Goal: Task Accomplishment & Management: Manage account settings

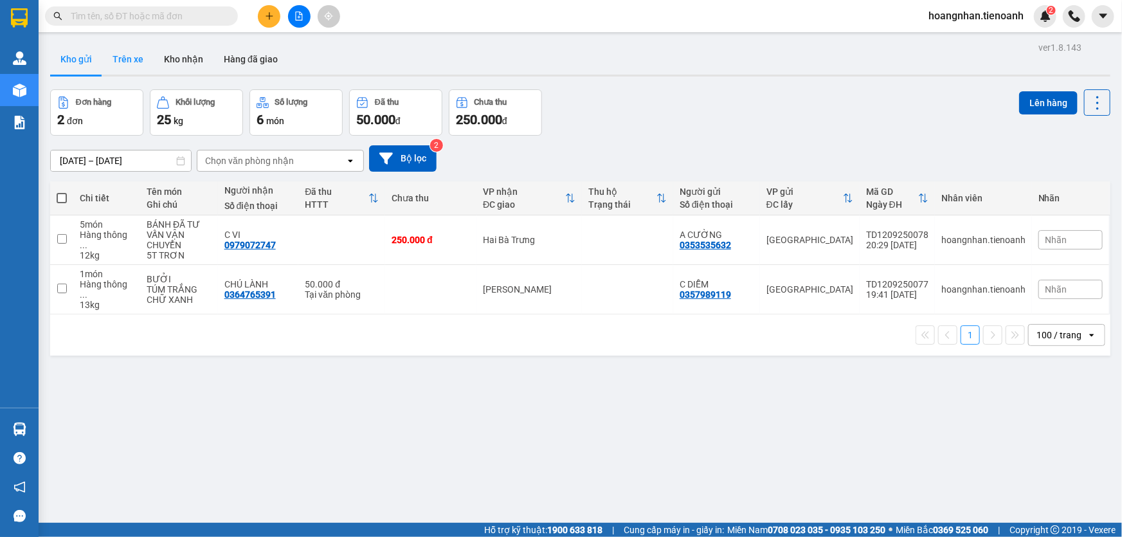
drag, startPoint x: 145, startPoint y: 64, endPoint x: 529, endPoint y: 72, distance: 383.9
click at [152, 65] on div "Kho gửi Trên xe Kho nhận Hàng đã giao" at bounding box center [580, 61] width 1060 height 34
click at [127, 55] on button "Trên xe" at bounding box center [127, 59] width 51 height 31
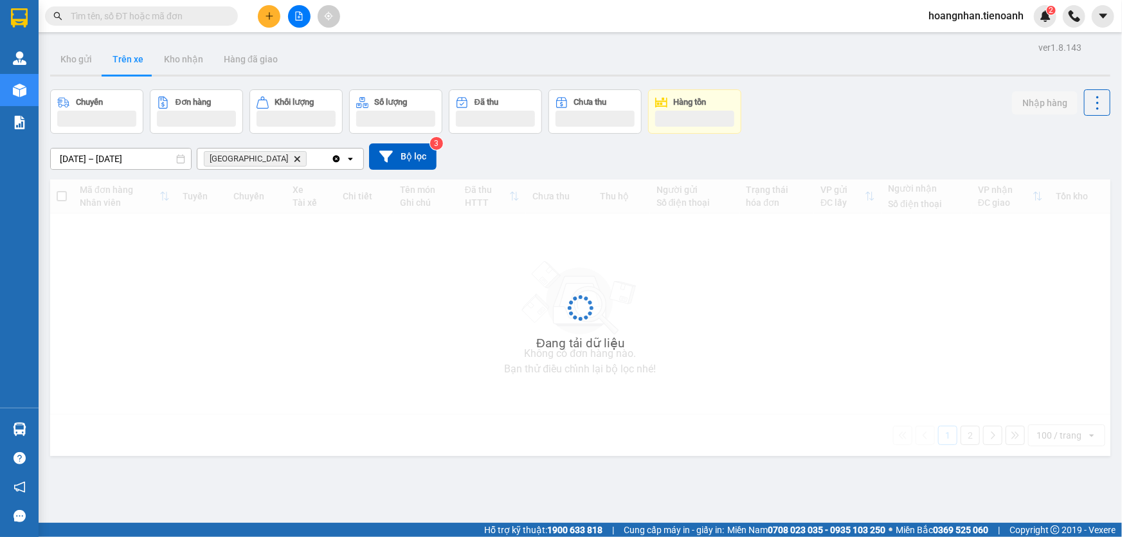
click at [936, 8] on span "hoangnhan.tienoanh" at bounding box center [976, 16] width 116 height 16
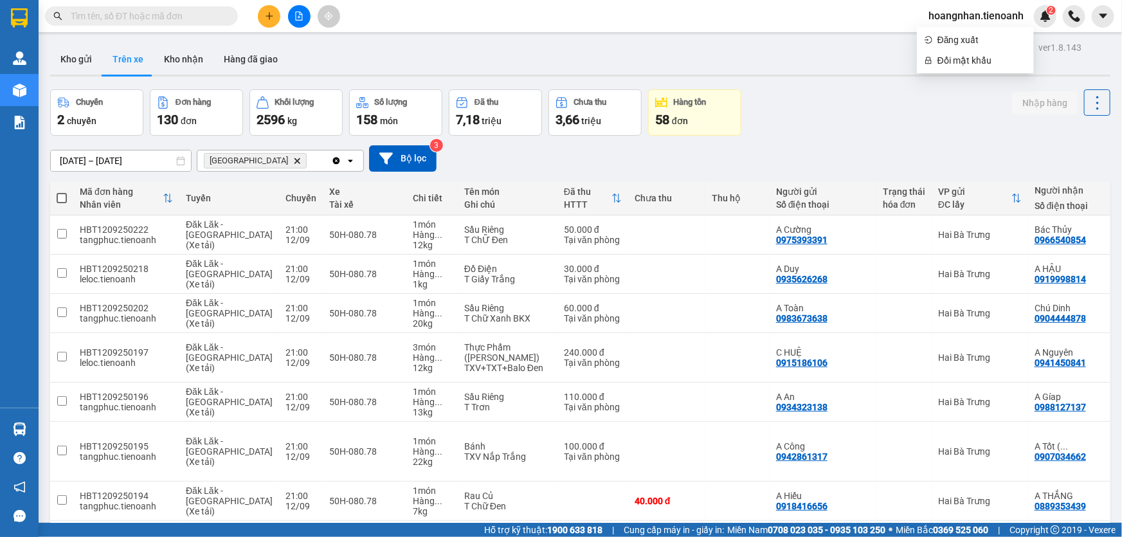
click at [941, 15] on span "hoangnhan.tienoanh" at bounding box center [976, 16] width 116 height 16
click at [946, 15] on span "hoangnhan.tienoanh" at bounding box center [976, 16] width 116 height 16
click at [951, 42] on span "Đăng xuất" at bounding box center [981, 40] width 89 height 14
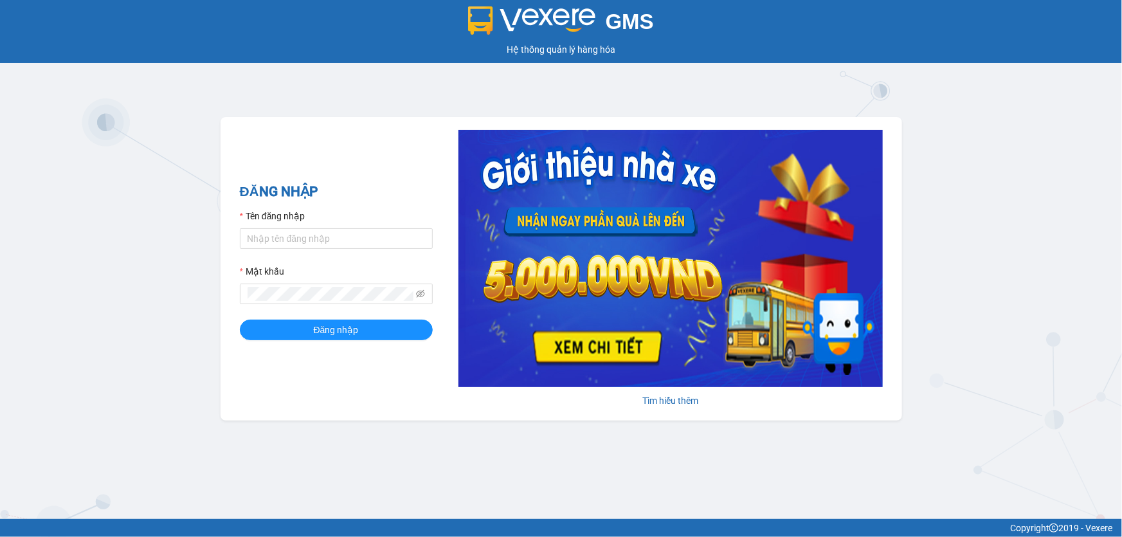
drag, startPoint x: 206, startPoint y: 109, endPoint x: 197, endPoint y: 51, distance: 58.5
click at [206, 107] on div "GMS Hệ thống quản lý hàng hóa ĐĂNG NHẬP Tên đăng nhập Mật khẩu Đăng nhập Tìm hi…" at bounding box center [561, 259] width 1122 height 519
